Goal: Submit feedback/report problem: Submit feedback/report problem

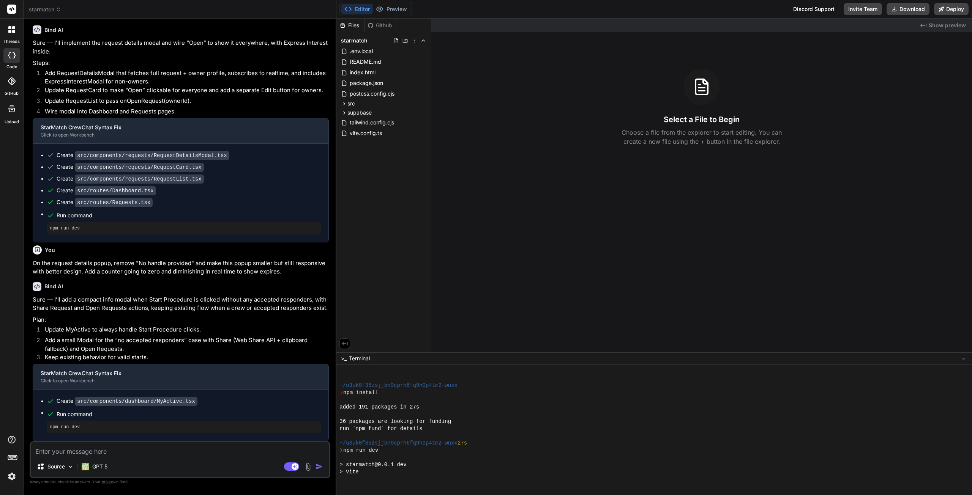
scroll to position [144, 0]
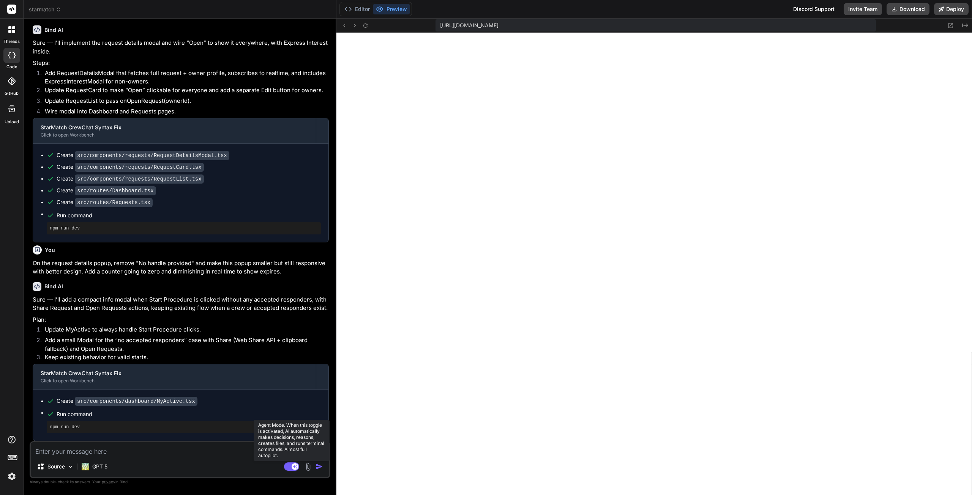
click at [289, 468] on rect at bounding box center [291, 467] width 15 height 8
type textarea "x"
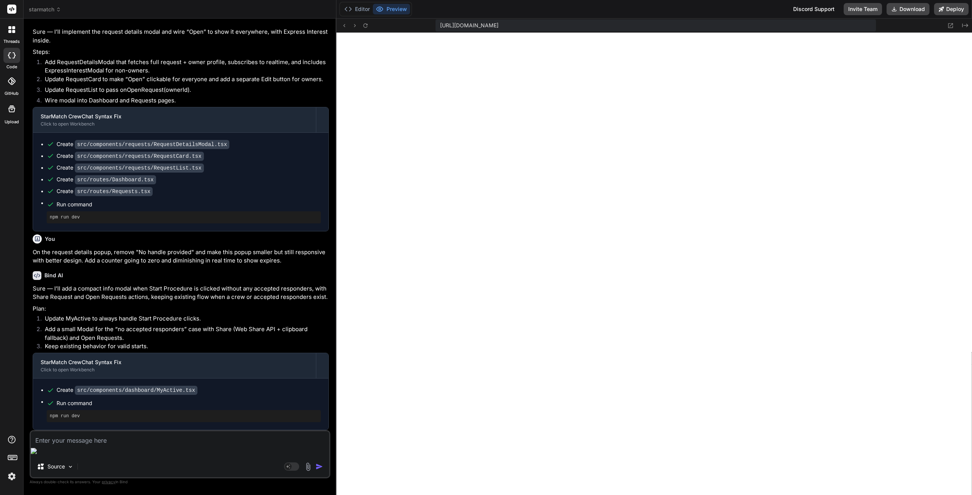
click at [161, 445] on textarea at bounding box center [180, 439] width 298 height 14
type textarea "U"
type textarea "x"
type textarea "Un"
type textarea "x"
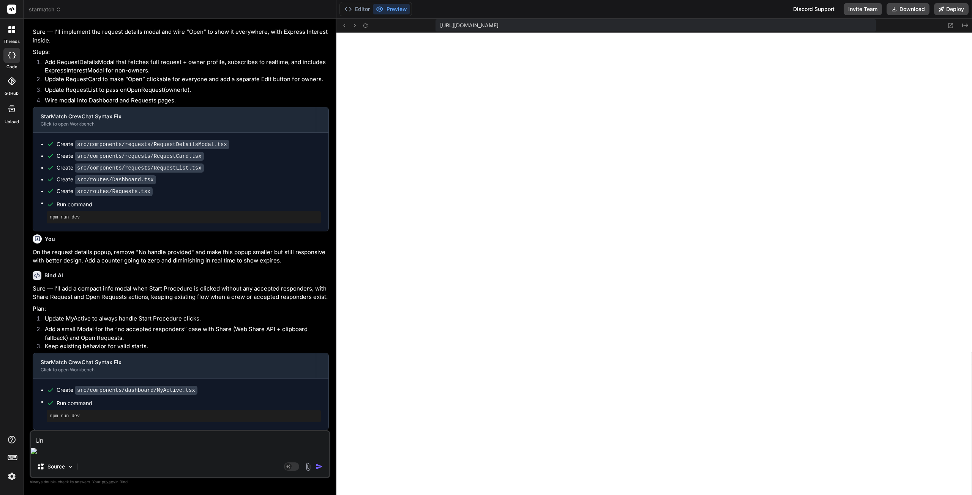
type textarea "Und"
type textarea "x"
type textarea "Unde"
type textarea "x"
type textarea "Under"
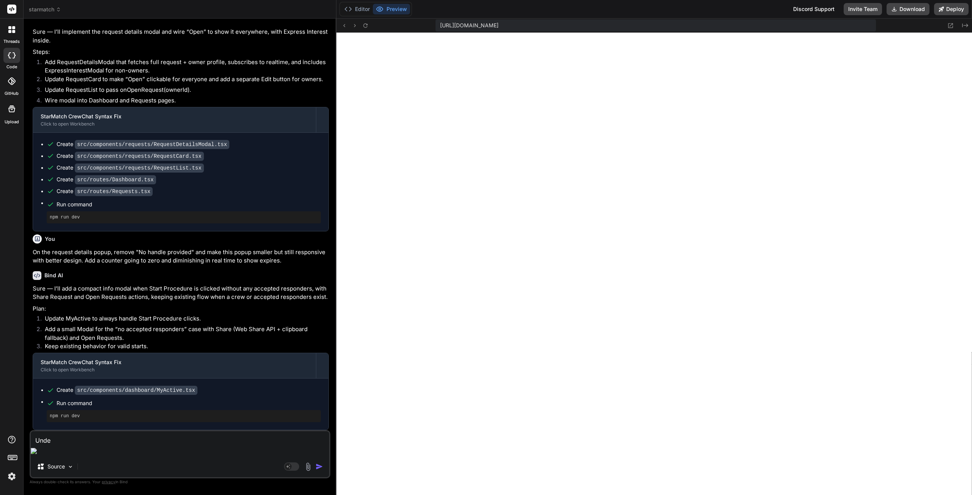
type textarea "x"
type textarea "Under"
type textarea "x"
type textarea "Under O"
type textarea "x"
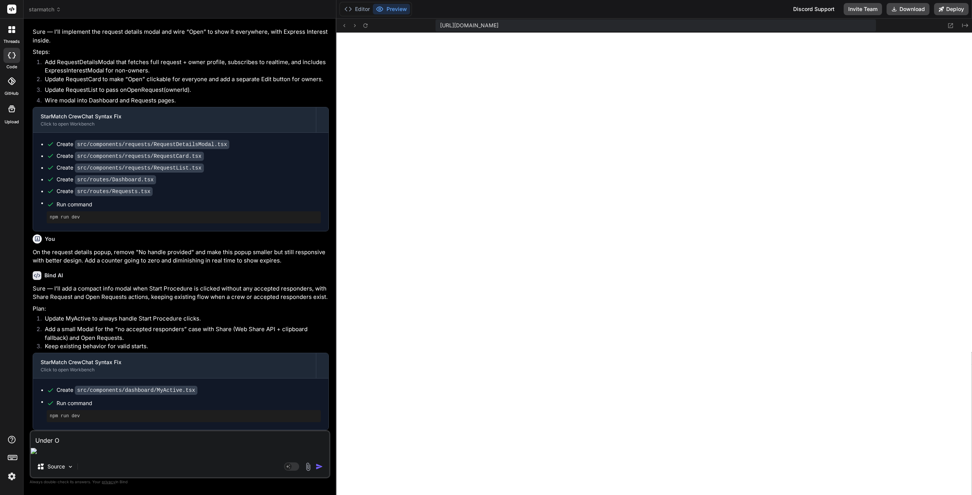
type textarea "Under ON"
type textarea "x"
type textarea "Under ONl"
type textarea "x"
type textarea "Under ONli"
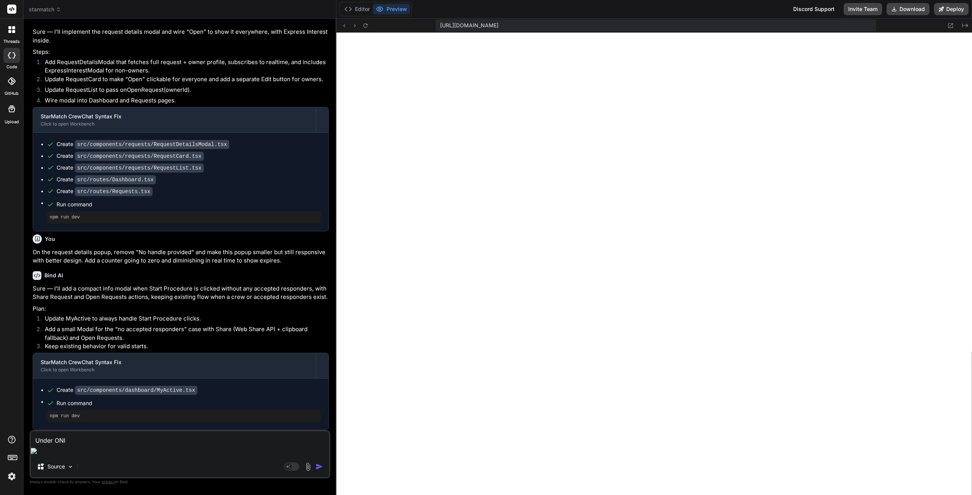
type textarea "x"
type textarea "Under ONlin"
type textarea "x"
type textarea "Under ONline"
type textarea "x"
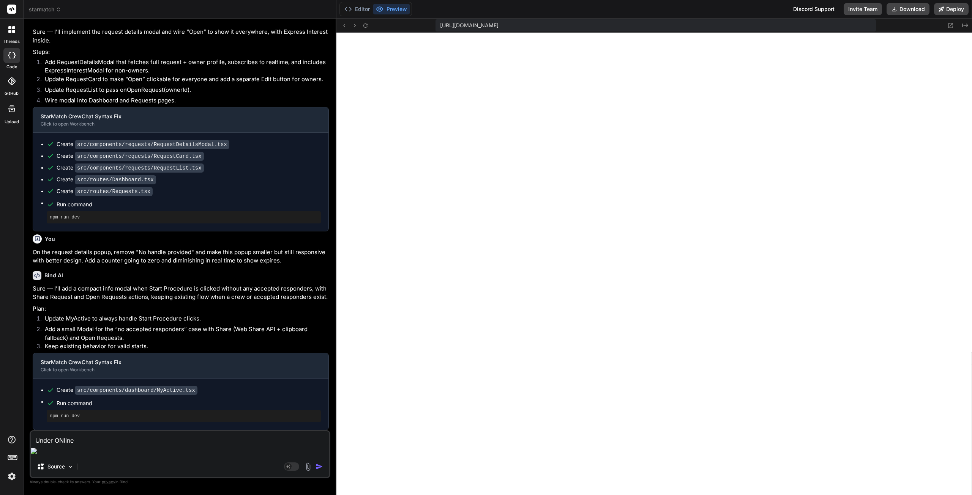
type textarea "Under ONline"
type textarea "x"
type textarea "Under ONline t"
type textarea "x"
type textarea "Under ONline ta"
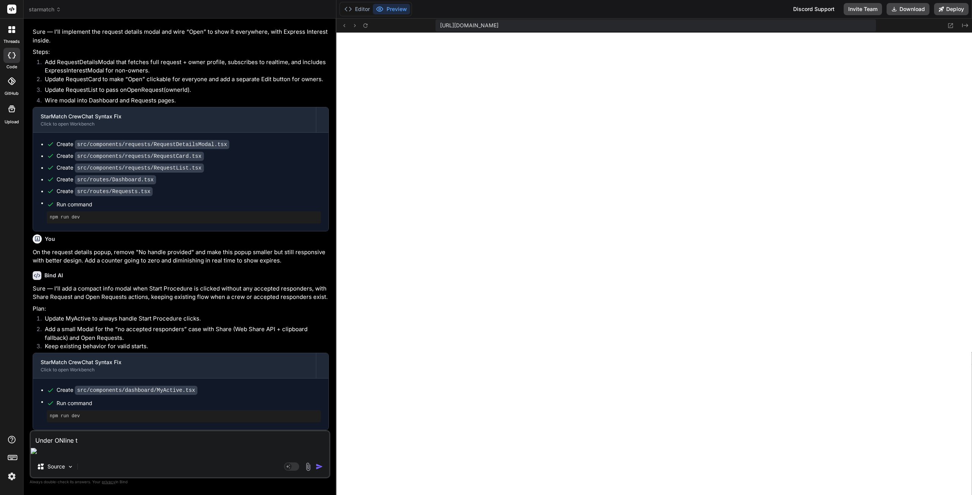
type textarea "x"
type textarea "Under ONline tab"
type textarea "x"
type textarea "Under ONline tab,"
type textarea "x"
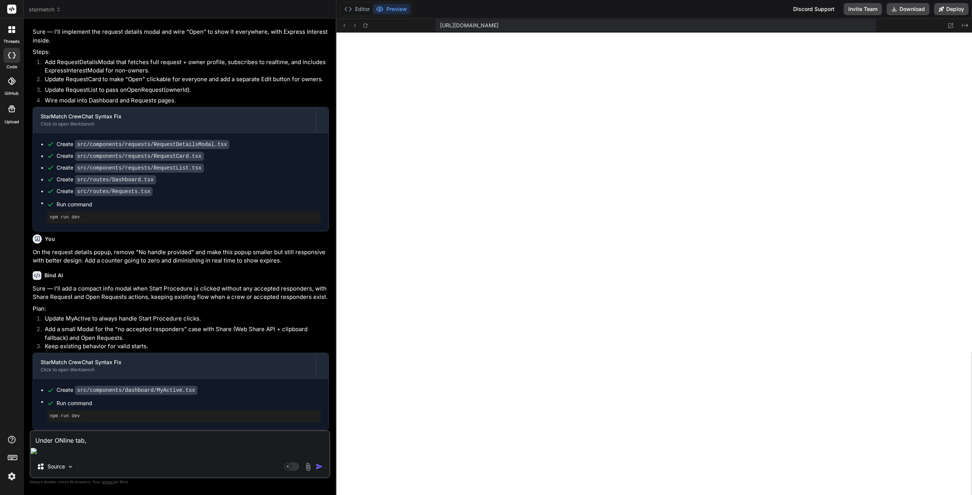
type textarea "Under ONline tab,"
type textarea "x"
type textarea "Under ONline tab, c"
type textarea "x"
type textarea "Under ONline tab, ch"
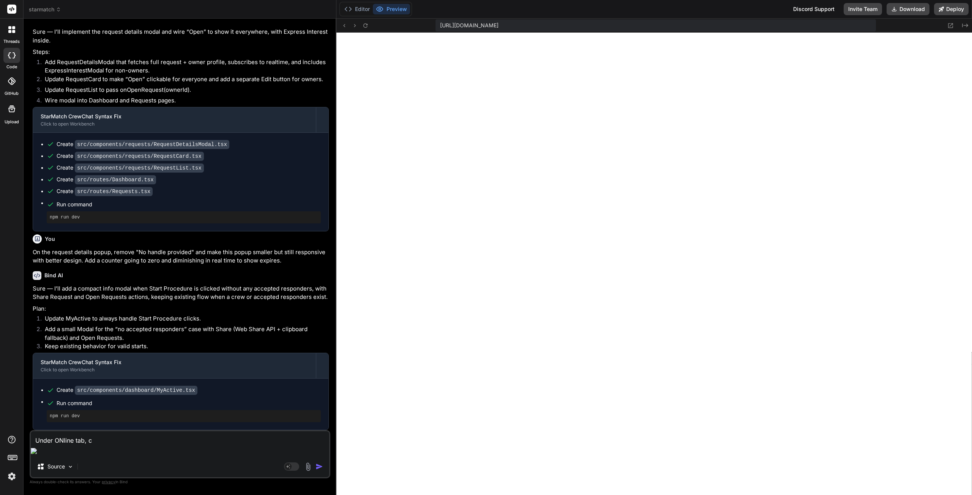
type textarea "x"
type textarea "Under ONline tab, cha"
type textarea "x"
type textarea "Under ONline tab, chan"
type textarea "x"
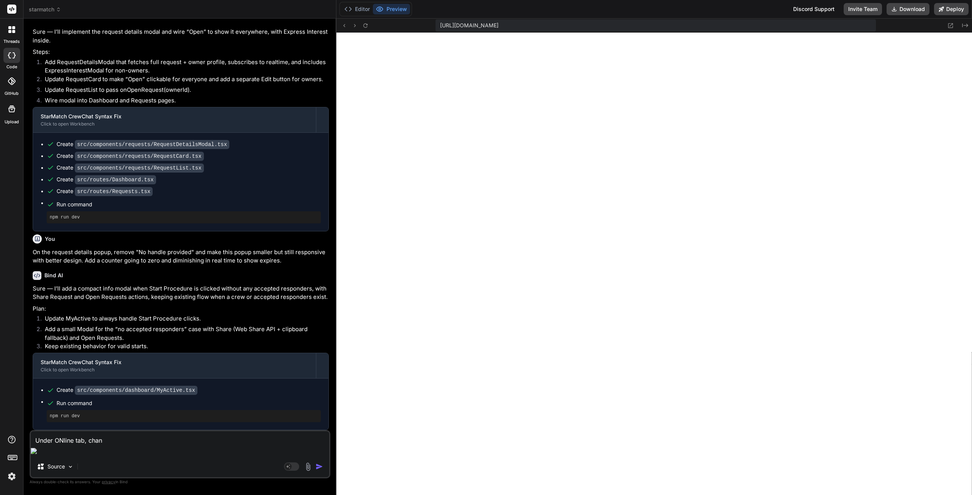
type textarea "Under ONline tab, [PERSON_NAME]"
type textarea "x"
type textarea "Under ONline tab, change"
type textarea "x"
type textarea "Under ONline tab, change"
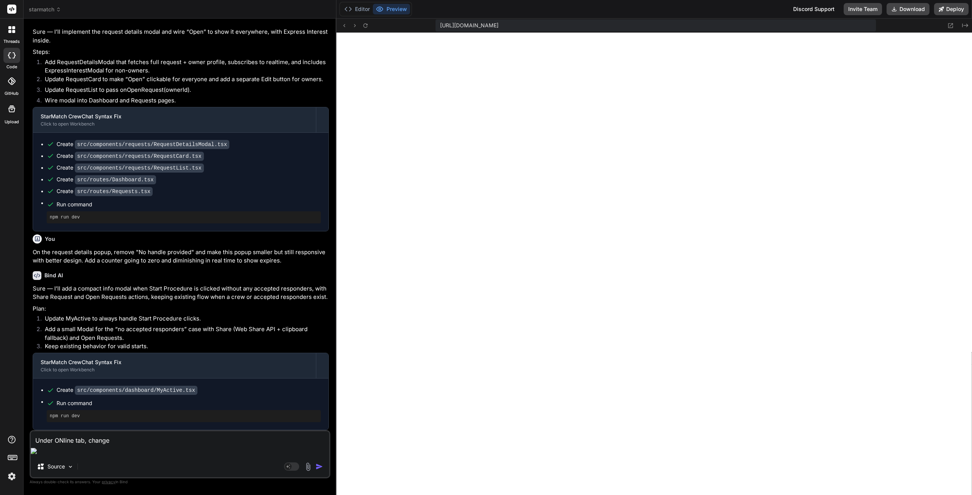
type textarea "x"
type textarea "Under ONline tab, change t"
type textarea "x"
type textarea "Under ONline tab, change te"
type textarea "x"
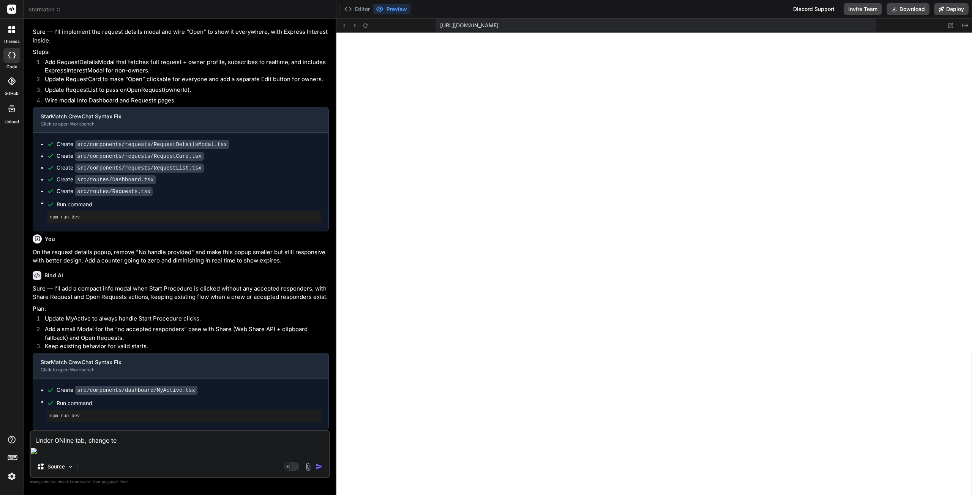
type textarea "Under ONline tab, change tex"
type textarea "x"
type textarea "Under ONline tab, change text"
type textarea "x"
type textarea "Under ONline tab, change text"
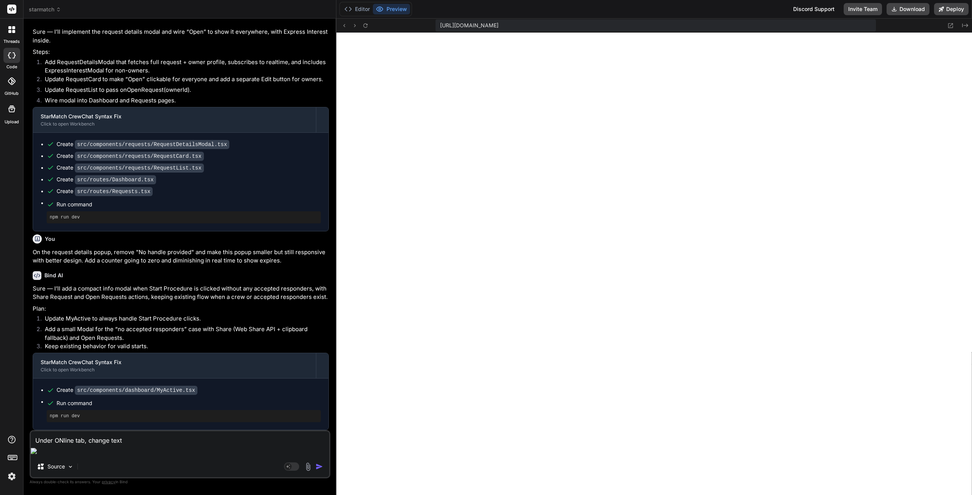
type textarea "x"
type textarea "Under ONline tab, change text w"
type textarea "x"
type textarea "Under ONline tab, change text wh"
type textarea "x"
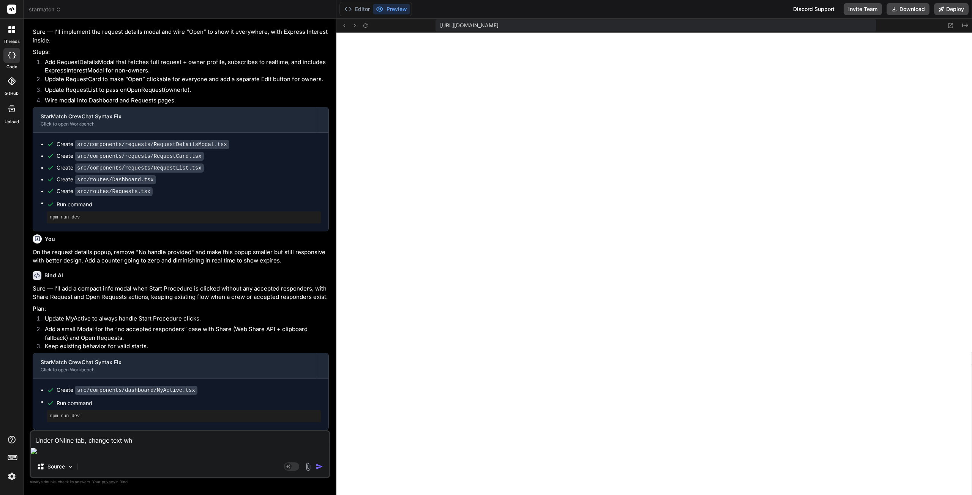
type textarea "Under ONline tab, change text whe"
type textarea "x"
type textarea "Under ONline tab, change text when"
type textarea "x"
type textarea "Under ONline tab, change text when"
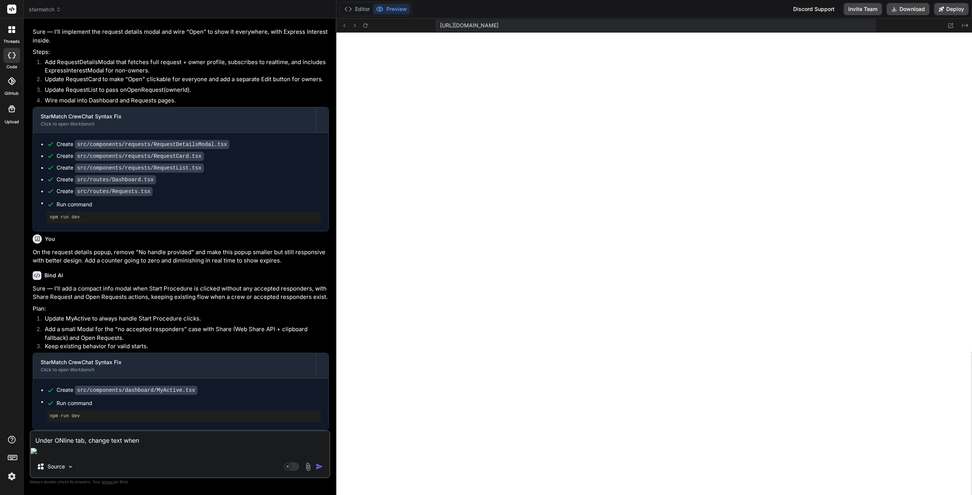
type textarea "x"
type textarea "Under ONline tab, change text when n"
type textarea "x"
type textarea "Under ONline tab, change text when no"
type textarea "x"
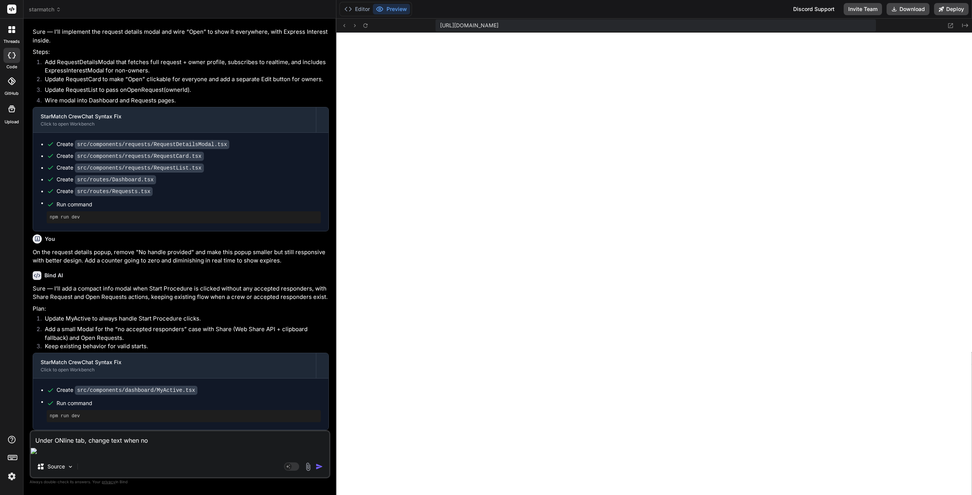
type textarea "Under ONline tab, change text when noo"
type textarea "x"
type textarea "Under ONline tab, change text when noon"
type textarea "x"
type textarea "Under ONline tab, change text when noone"
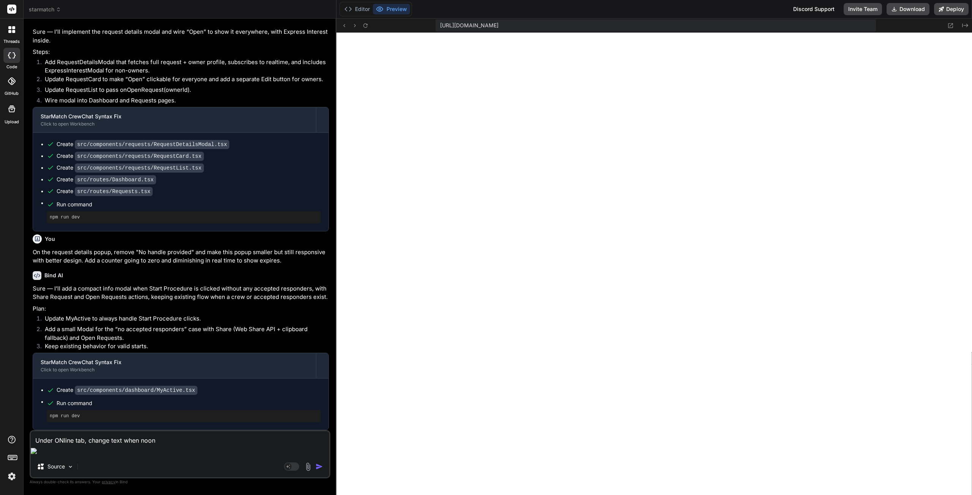
type textarea "x"
type textarea "Under ONline tab, change text when noone"
type textarea "x"
type textarea "Under ONline tab, change text when noone i"
type textarea "x"
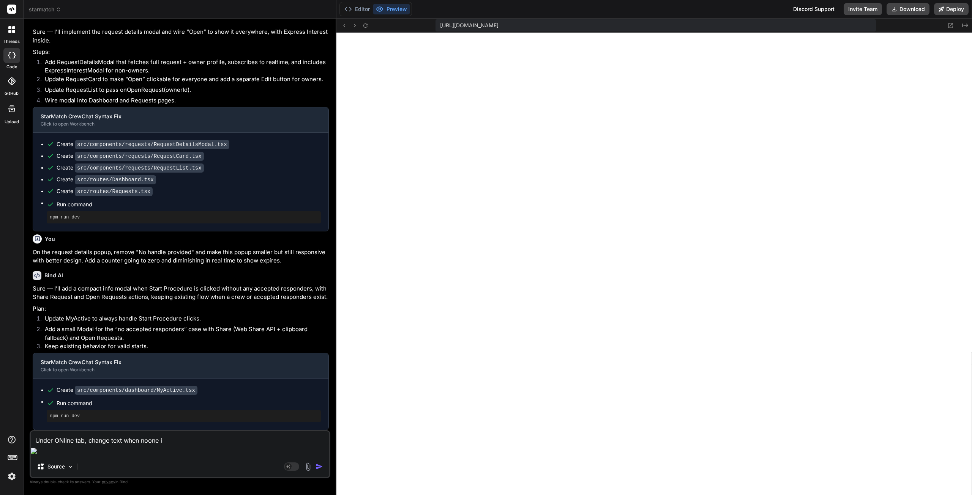
type textarea "Under ONline tab, change text when noone is"
type textarea "x"
type textarea "Under ONline tab, change text when noone is"
type textarea "x"
type textarea "Under ONline tab, change text when noone is o"
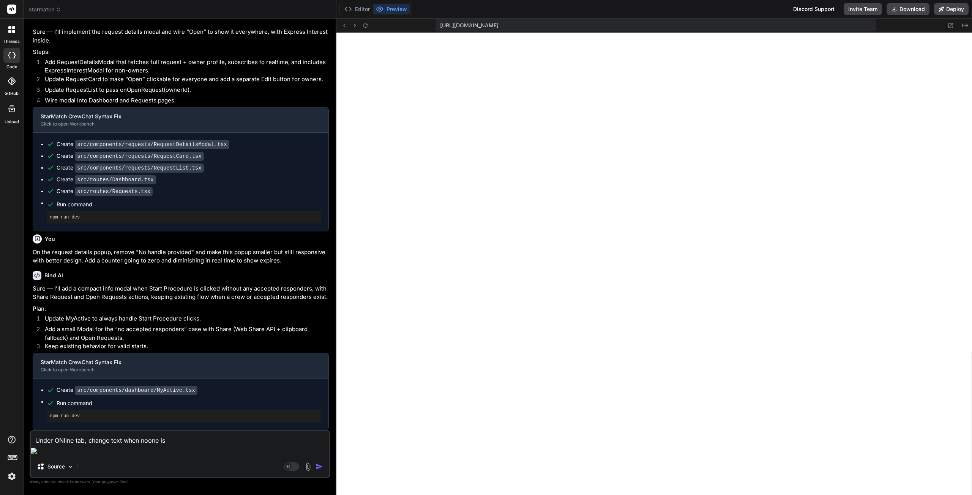
type textarea "x"
type textarea "Under ONline tab, change text when noone is on"
type textarea "x"
type textarea "Under ONline tab, change text when noone is onl"
type textarea "x"
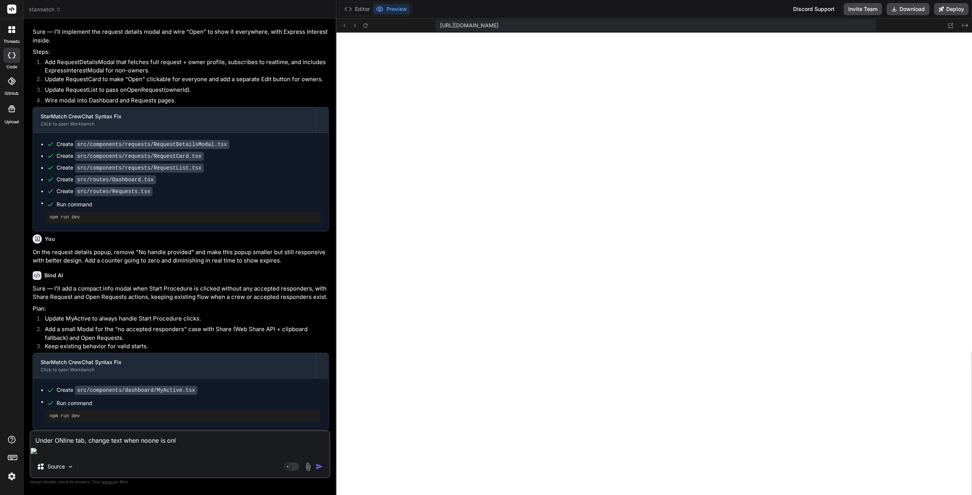
type textarea "Under ONline tab, change text when noone is onli"
type textarea "x"
type textarea "Under ONline tab, change text when noone is onlin"
type textarea "x"
type textarea "Under ONline tab, change text when noone is online"
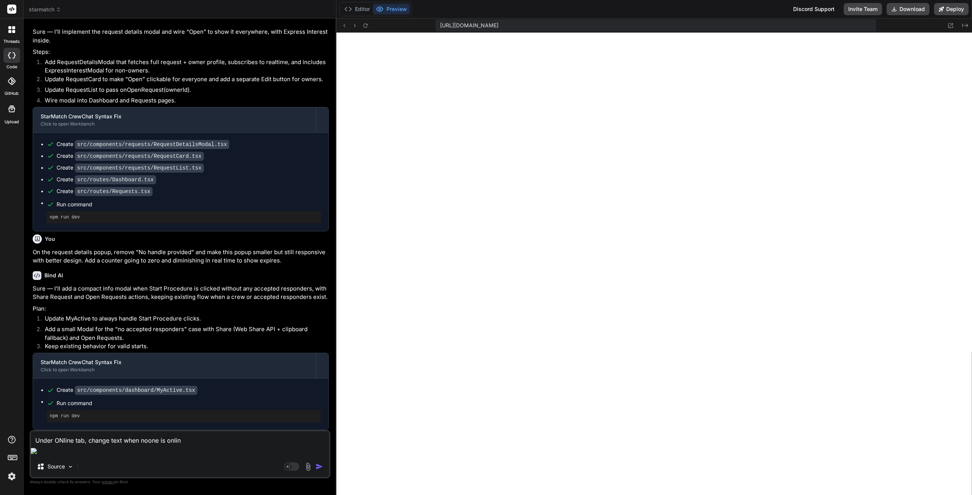
type textarea "x"
type textarea "Under ONline tab, change text when noone is online"
type textarea "x"
type textarea "Under ONline tab, change text when noone is online f"
type textarea "x"
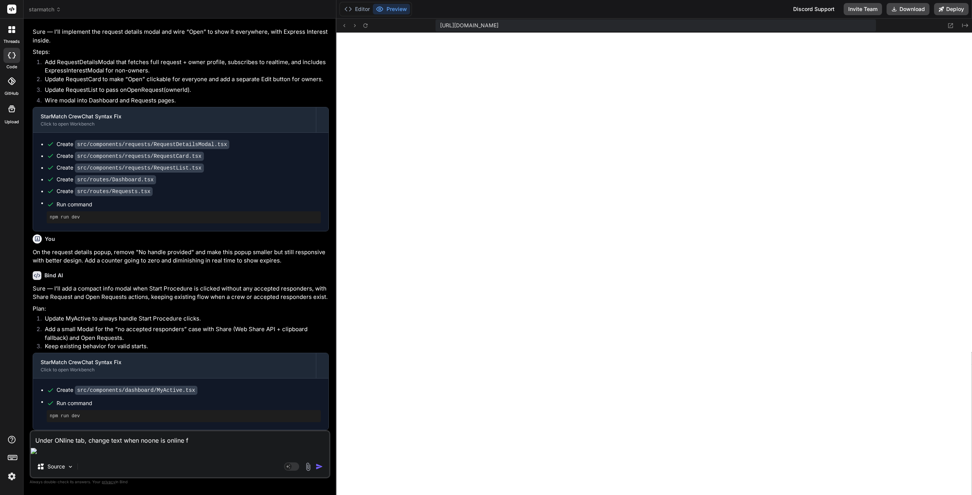
type textarea "Under ONline tab, change text when noone is online fr"
type textarea "x"
type textarea "Under ONline tab, change text when noone is online fro"
type textarea "x"
type textarea "Under ONline tab, change text when noone is online from"
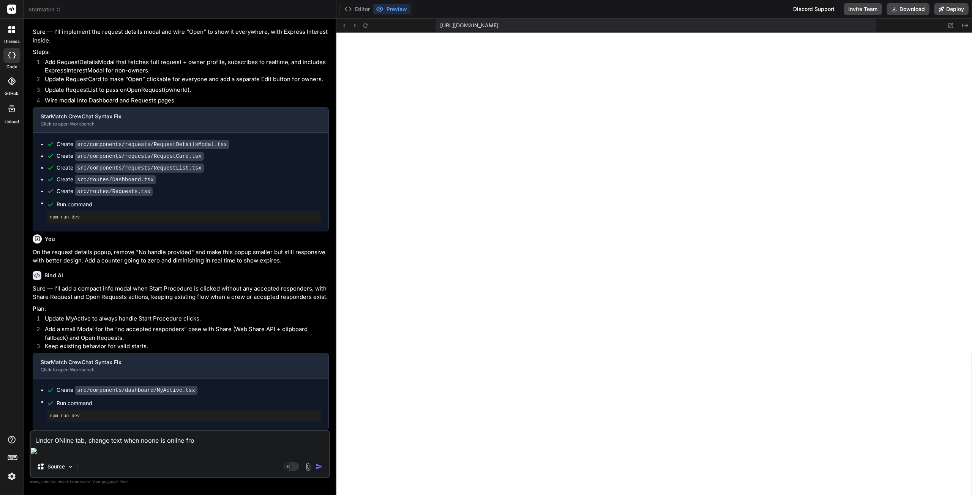
type textarea "x"
type textarea "Under ONline tab, change text when noone is online from"
type textarea "x"
type textarea "Under ONline tab, change text when noone is online from ""
type textarea "x"
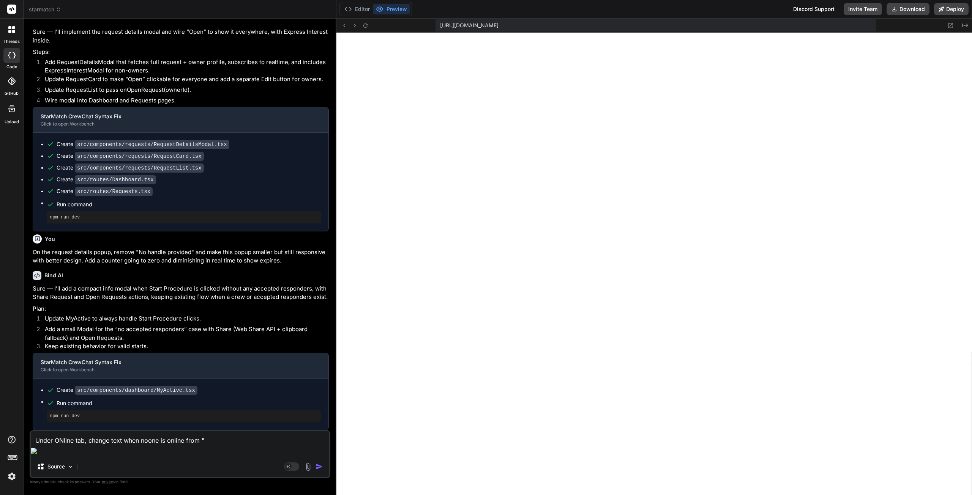
paste textarea "No players found. Try adjusting filters."
type textarea "Under ONline tab, change text when noone is online from "No players found. Try …"
type textarea "x"
type textarea "Under ONline tab, change text when noone is online from "No players found. Try …"
type textarea "x"
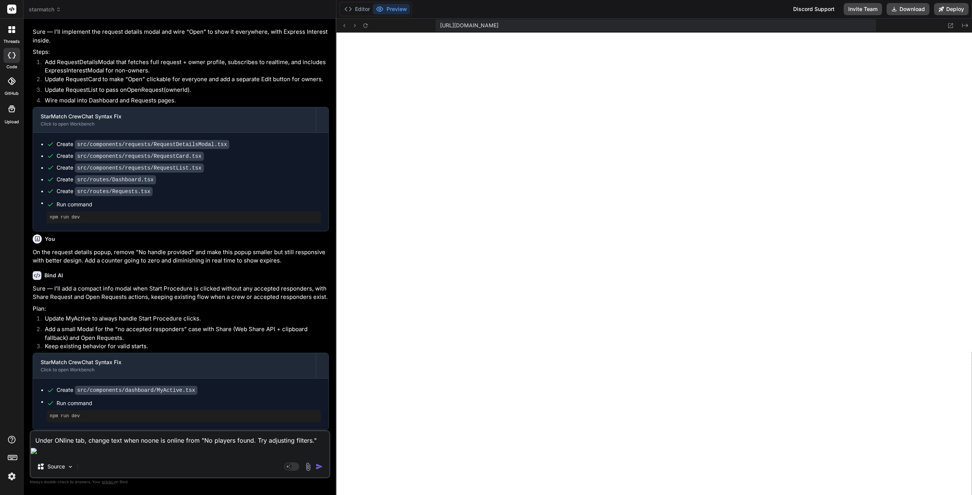
type textarea "Under ONline tab, change text when noone is online from "No players found. Try …"
type textarea "x"
type textarea "Under ONline tab, change text when noone is online from "No players found. Try …"
type textarea "x"
type textarea "Under ONline tab, change text when noone is online from "No players found. Try …"
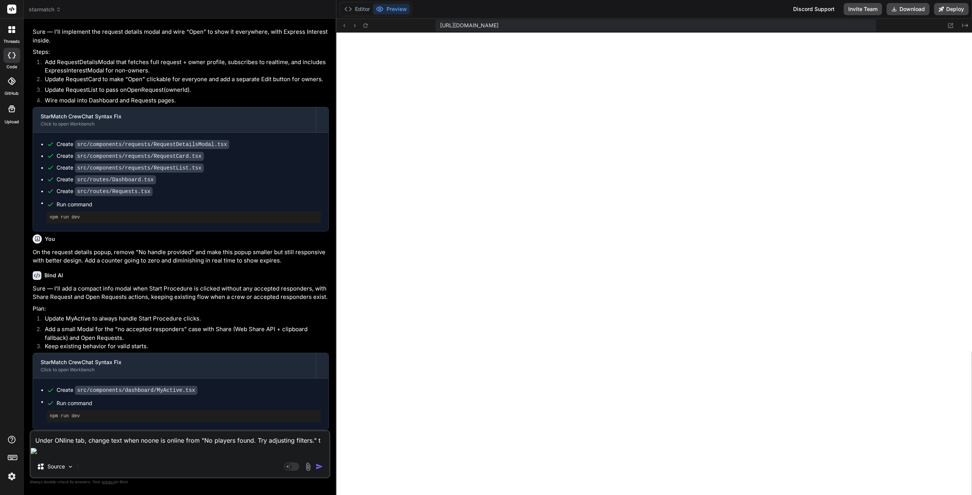
type textarea "x"
type textarea "Under ONline tab, change text when noone is online from "No players found. Try …"
type textarea "x"
type textarea "Under ONline tab, change text when noone is online from "No players found. Try …"
type textarea "x"
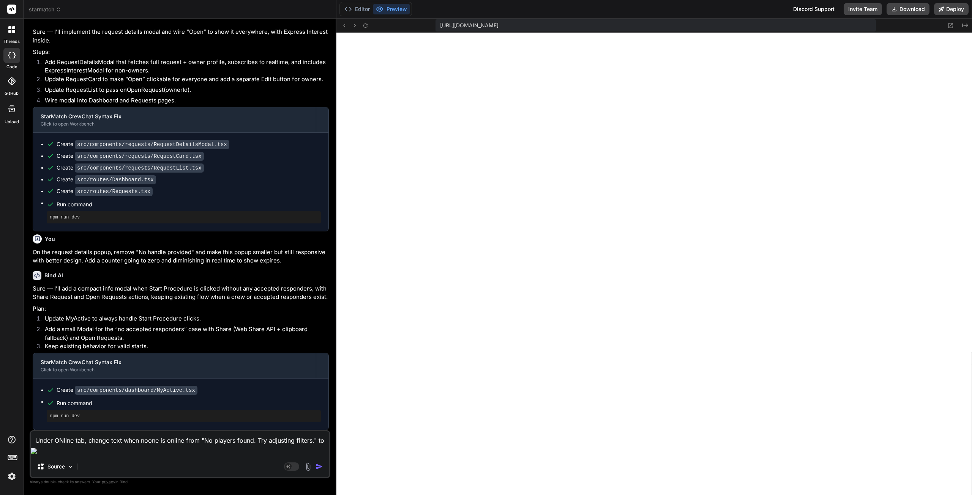
type textarea "Under ONline tab, change text when noone is online from "No players found. Try …"
type textarea "x"
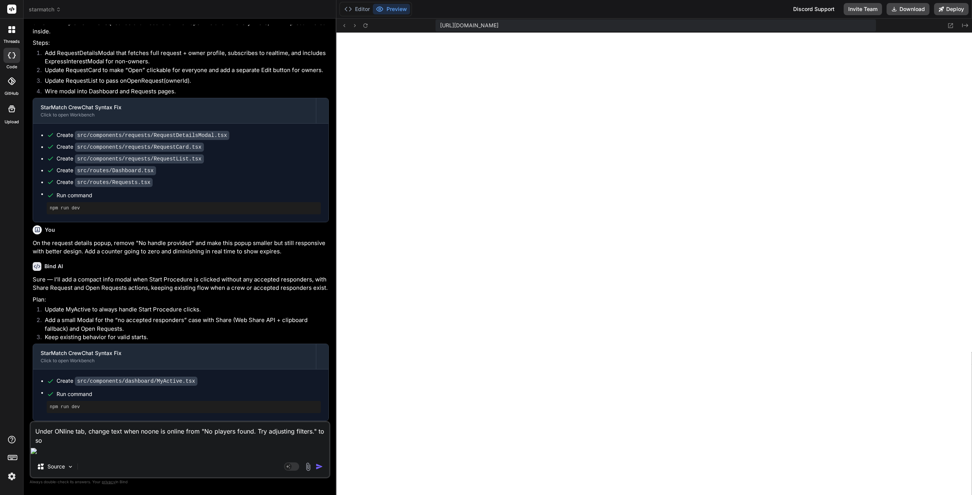
type textarea "Under ONline tab, change text when noone is online from "No players found. Try …"
type textarea "x"
type textarea "Under ONline tab, change text when noone is online from "No players found. Try …"
type textarea "x"
type textarea "Under ONline tab, change text when noone is online from "No players found. Try …"
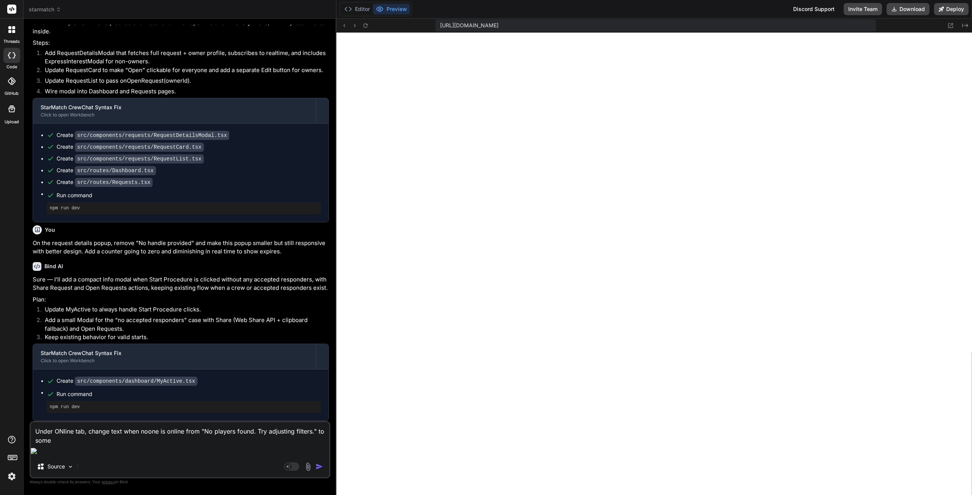
type textarea "x"
type textarea "Under ONline tab, change text when noone is online from "No players found. Try …"
type textarea "x"
type textarea "Under ONline tab, change text when noone is online from "No players found. Try …"
type textarea "x"
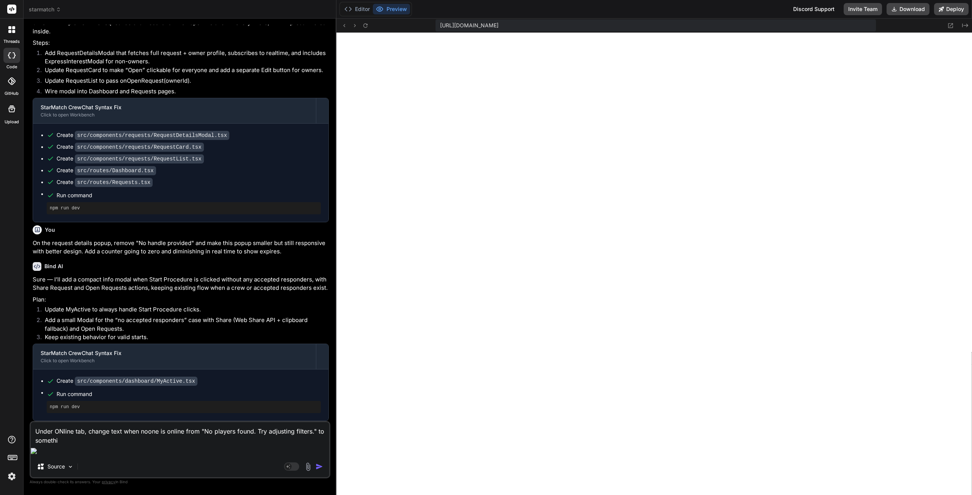
type textarea "Under ONline tab, change text when noone is online from "No players found. Try …"
type textarea "x"
type textarea "Under ONline tab, change text when noone is online from "No players found. Try …"
type textarea "x"
type textarea "Under ONline tab, change text when noone is online from "No players found. Try …"
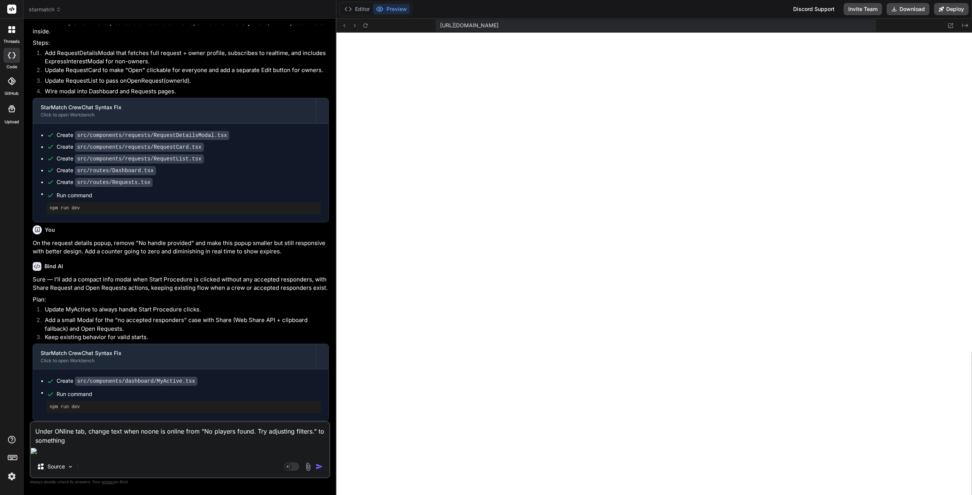
type textarea "x"
type textarea "Under ONline tab, change text when noone is online from "No players found. Try …"
type textarea "x"
type textarea "Under ONline tab, change text when noone is online from "No players found. Try …"
type textarea "x"
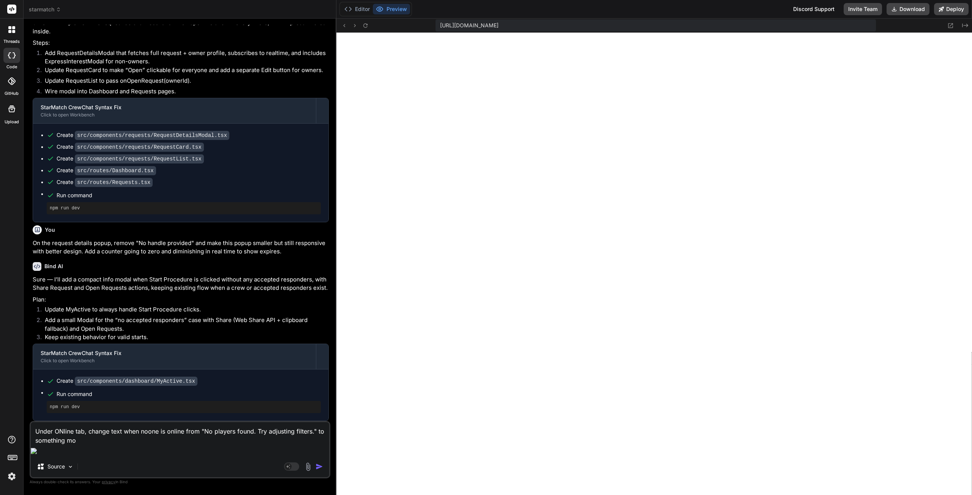
type textarea "Under ONline tab, change text when noone is online from "No players found. Try …"
type textarea "x"
type textarea "Under ONline tab, change text when noone is online from "No players found. Try …"
type textarea "x"
type textarea "Under ONline tab, change text when noone is online from "No players found. Try …"
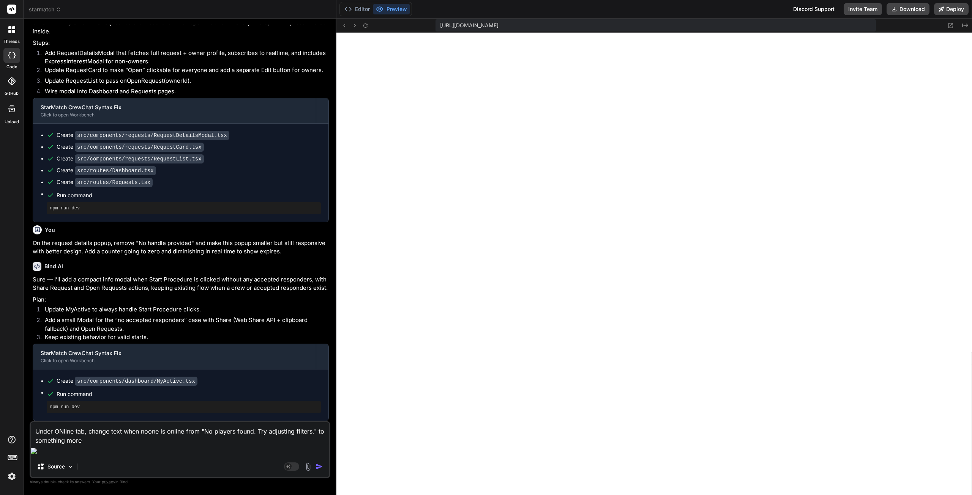
type textarea "x"
type textarea "Under ONline tab, change text when noone is online from "No players found. Try …"
type textarea "x"
type textarea "Under ONline tab, change text when noone is online from "No players found. Try …"
type textarea "x"
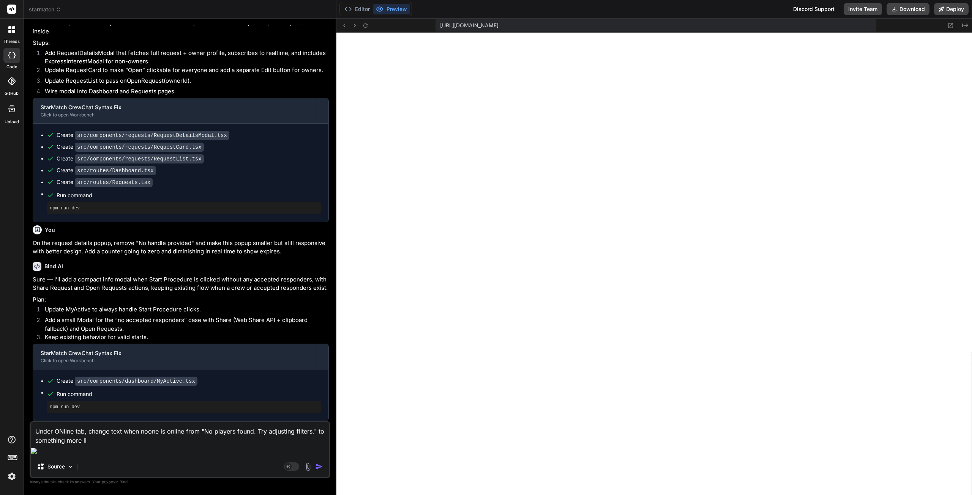
type textarea "Under ONline tab, change text when noone is online from "No players found. Try …"
type textarea "x"
type textarea "Under ONline tab, change text when noone is online from "No players found. Try …"
type textarea "x"
type textarea "Under ONline tab, change text when noone is online from "No players found. Try …"
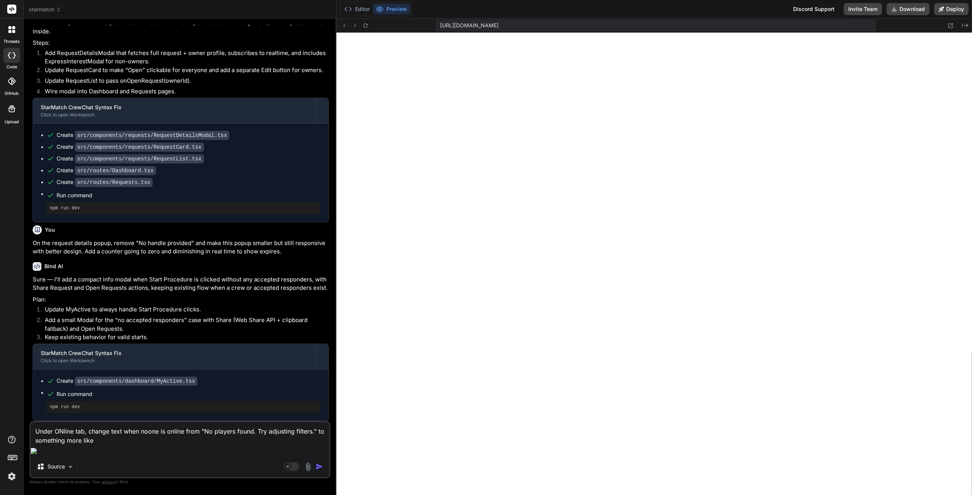
type textarea "x"
type textarea "Under ONline tab, change text when noone is online from "No players found. Try …"
type textarea "x"
type textarea "Under ONline tab, change text when noone is online from "No players found. Try …"
type textarea "x"
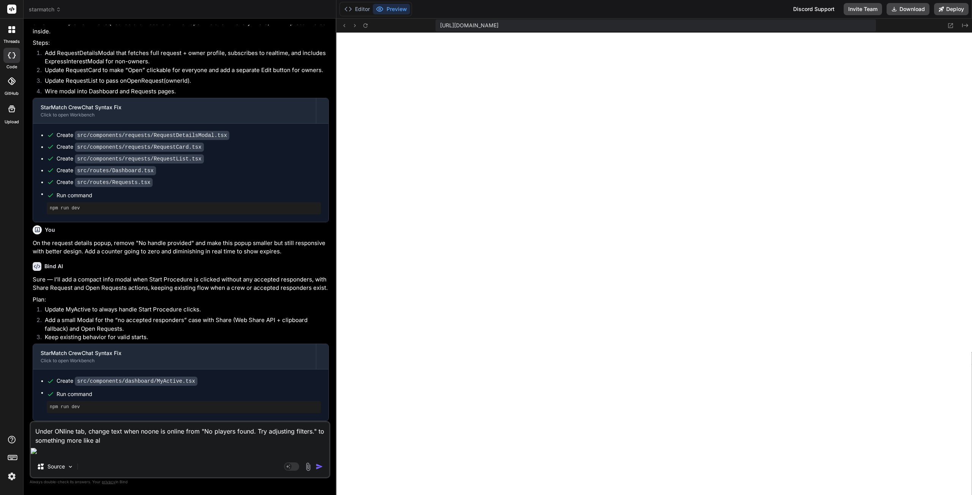
type textarea "Under ONline tab, change text when noone is online from "No players found. Try …"
type textarea "x"
type textarea "Under ONline tab, change text when noone is online from "No players found. Try …"
type textarea "x"
type textarea "Under ONline tab, change text when noone is online from "No players found. Try …"
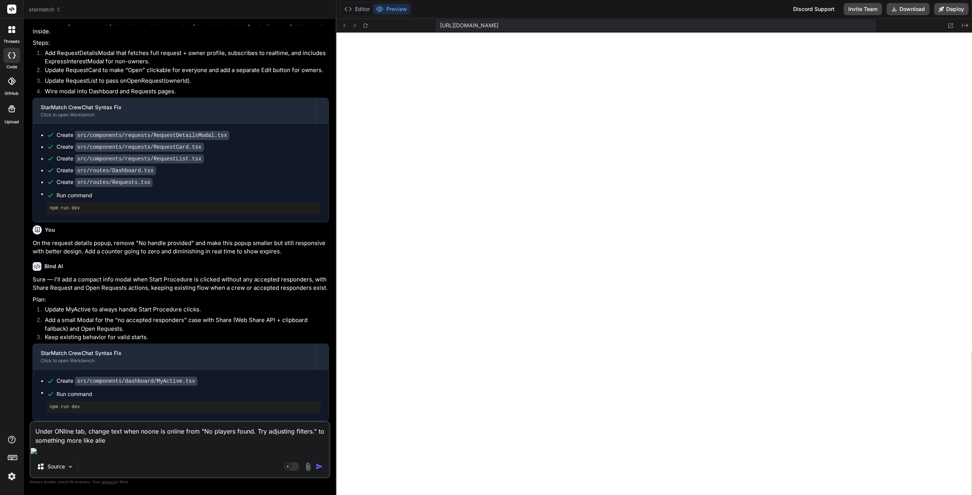
type textarea "x"
type textarea "Under ONline tab, change text when noone is online from "No players found. Try …"
type textarea "x"
type textarea "Under ONline tab, change text when noone is online from "No players found. Try …"
type textarea "x"
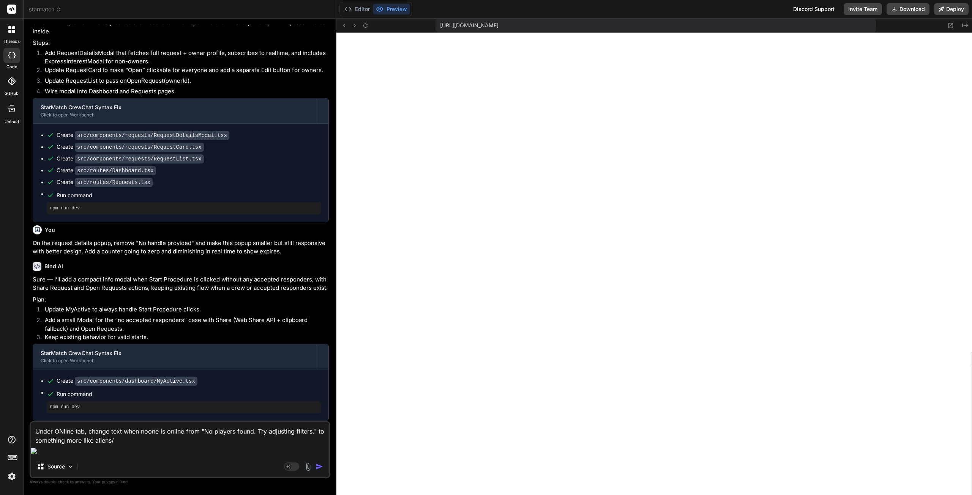
type textarea "Under ONline tab, change text when noone is online from "No players found. Try …"
type textarea "x"
type textarea "Under ONline tab, change text when noone is online from "No players found. Try …"
type textarea "x"
type textarea "Under ONline tab, change text when noone is online from "No players found. Try …"
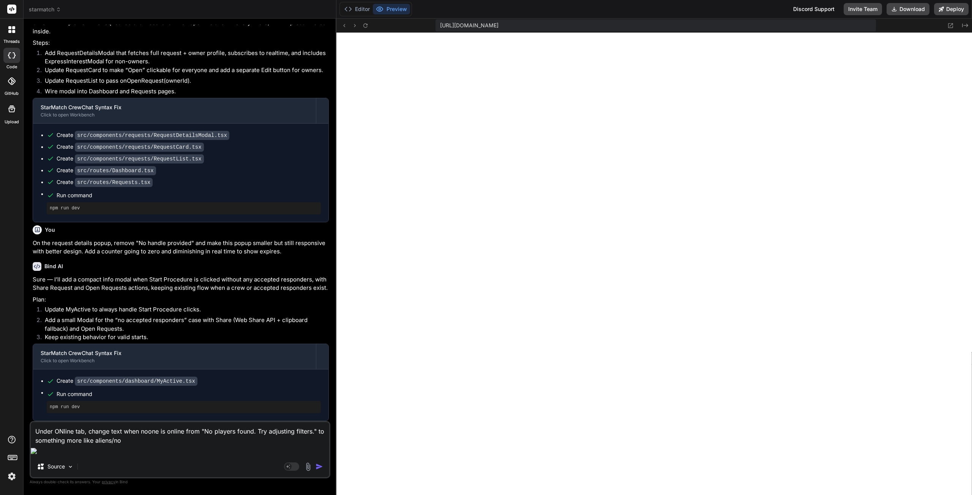
type textarea "x"
type textarea "Under ONline tab, change text when noone is online from "No players found. Try …"
type textarea "x"
type textarea "Under ONline tab, change text when noone is online from "No players found. Try …"
type textarea "x"
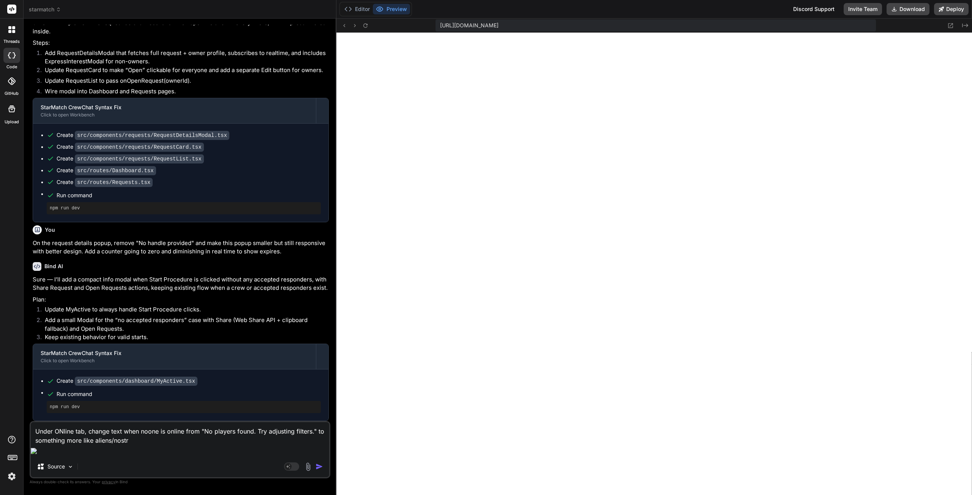
type textarea "Under ONline tab, change text when noone is online from "No players found. Try …"
type textarea "x"
type textarea "Under ONline tab, change text when noone is online from "No players found. Try …"
type textarea "x"
type textarea "Under ONline tab, change text when noone is online from "No players found. Try …"
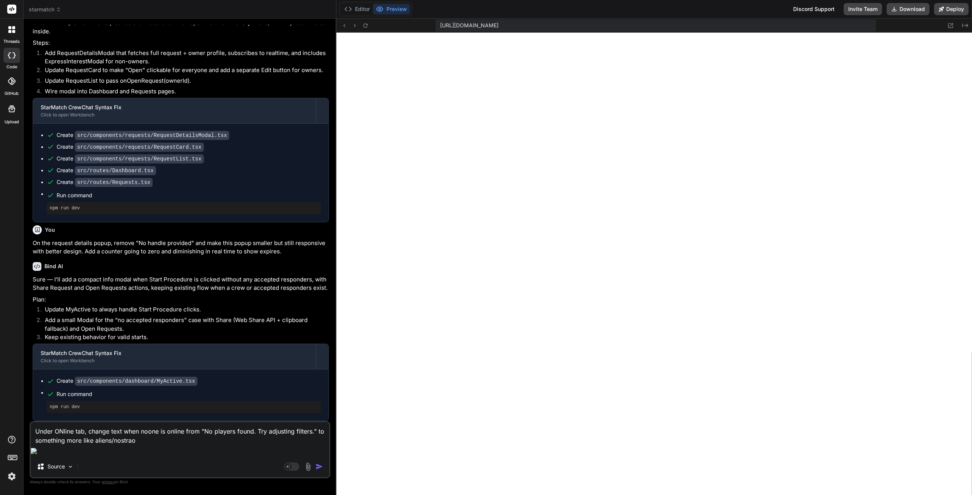
type textarea "x"
type textarea "Under ONline tab, change text when noone is online from "No players found. Try …"
type textarea "x"
type textarea "Under ONline tab, change text when noone is online from "No players found. Try …"
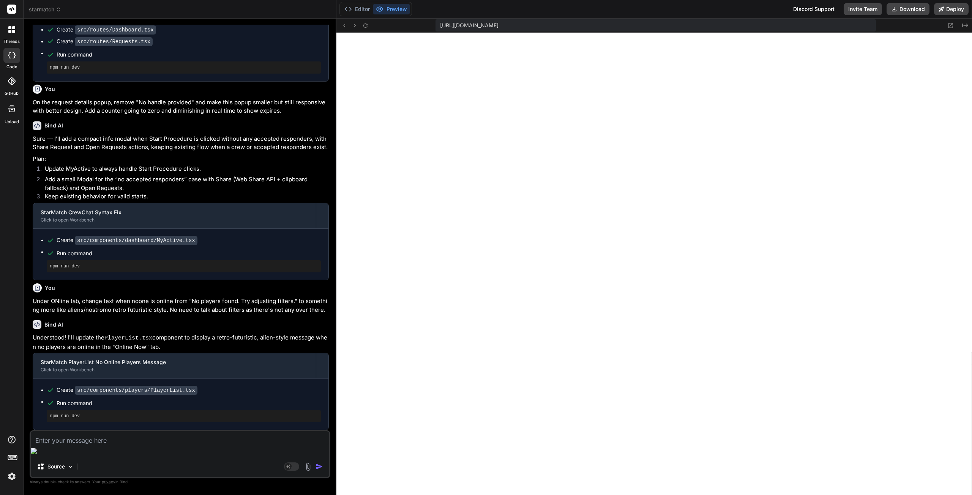
scroll to position [802, 0]
click at [112, 445] on textarea at bounding box center [180, 439] width 298 height 14
click at [127, 445] on textarea "You're displaying 2 times the" at bounding box center [180, 439] width 298 height 14
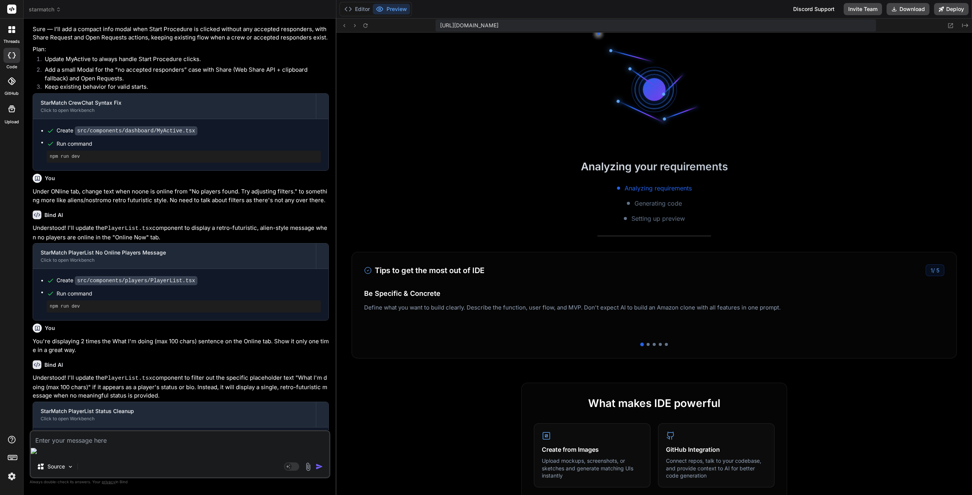
scroll to position [606, 0]
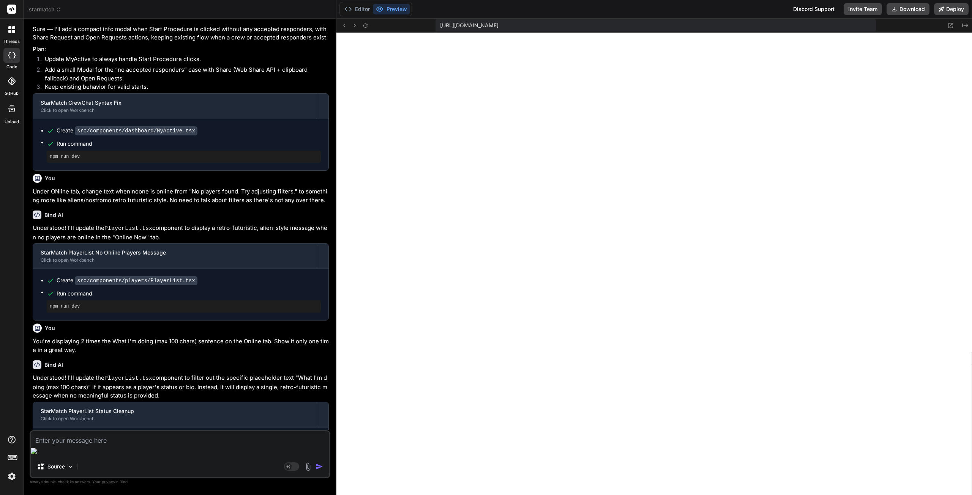
click at [137, 445] on textarea at bounding box center [180, 439] width 298 height 14
paste textarea "[plugin:vite:react-babel] /home/u3uk0f35zsjjbn9cprh6fq9h0p4tm2-wnxx/src/compone…"
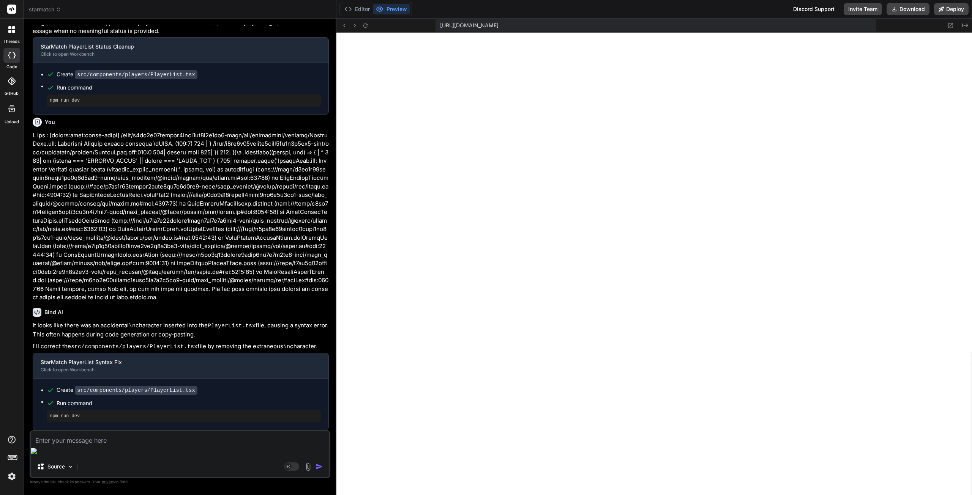
scroll to position [1274, 0]
